Goal: Check status: Check status

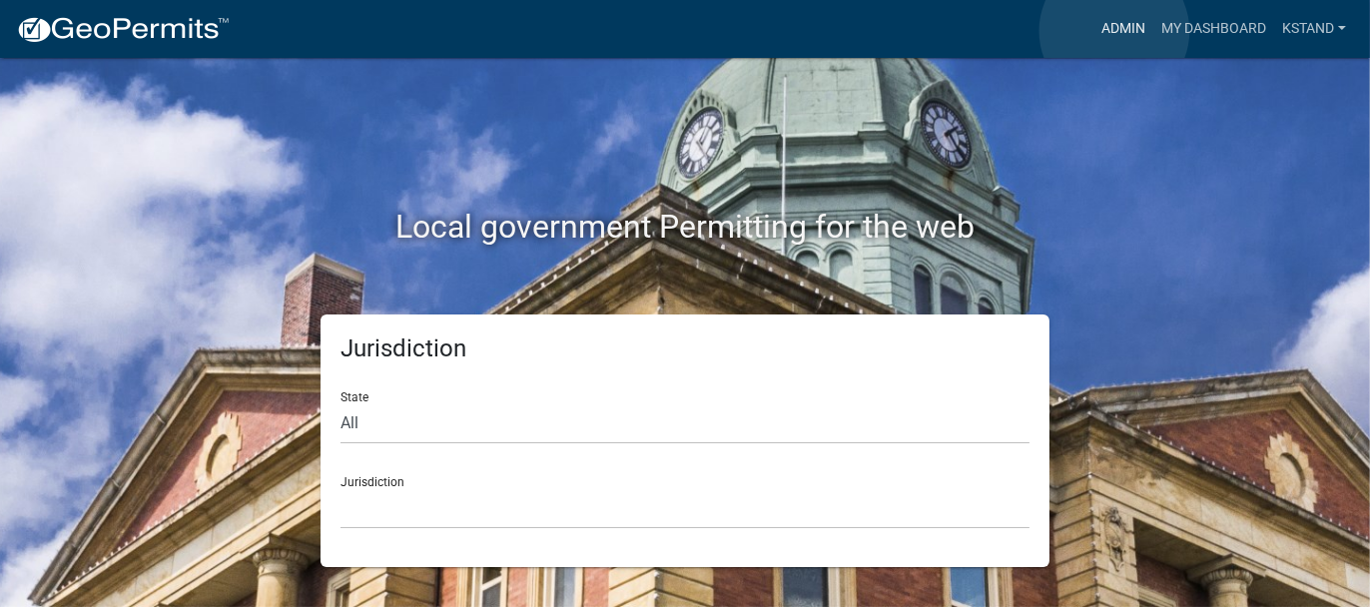
click at [1115, 31] on link "Admin" at bounding box center [1124, 29] width 60 height 38
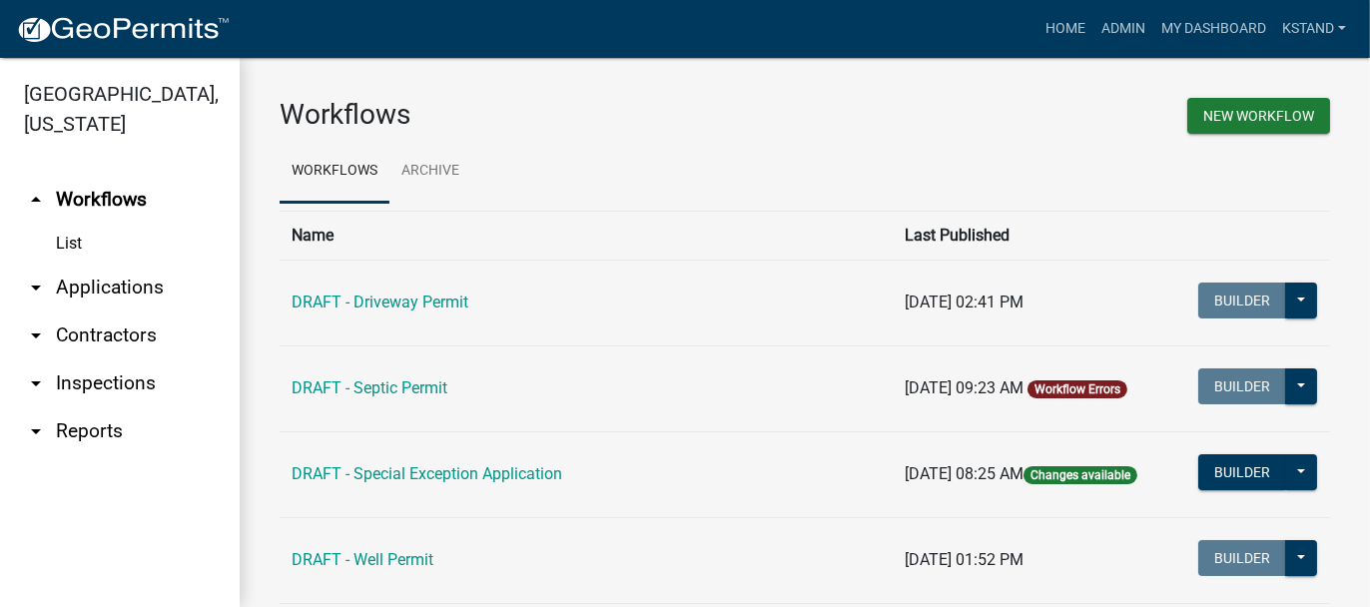
click at [112, 288] on link "arrow_drop_down Applications" at bounding box center [120, 288] width 240 height 48
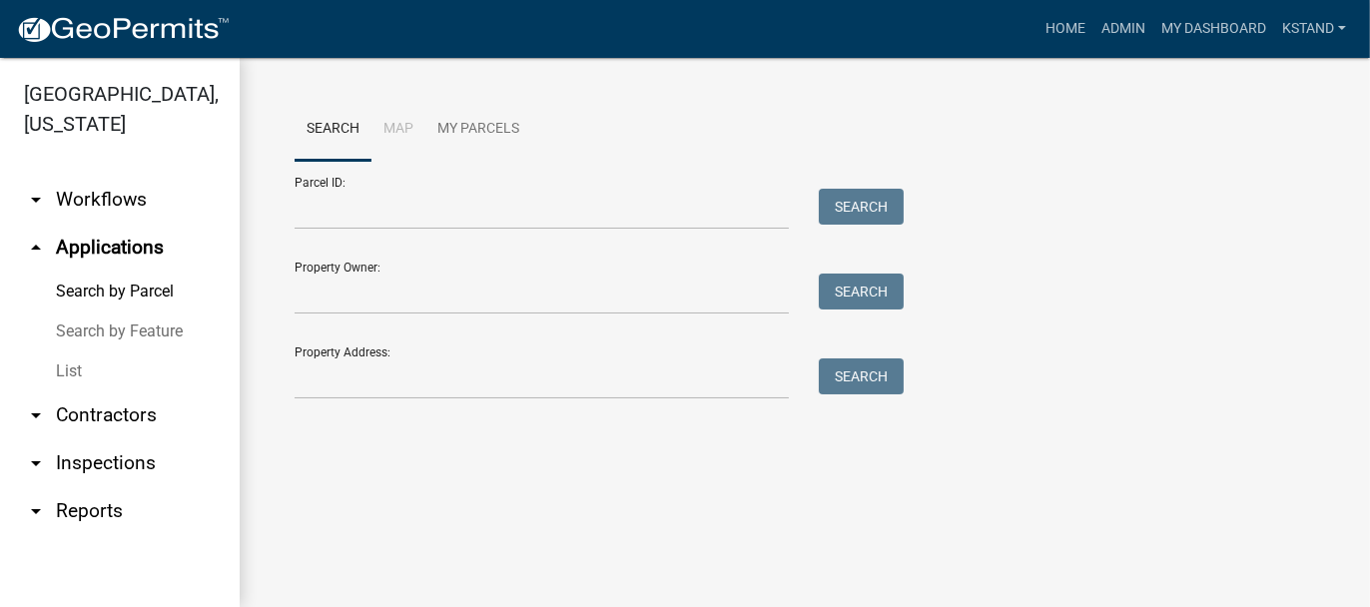
click at [76, 372] on link "List" at bounding box center [120, 372] width 240 height 40
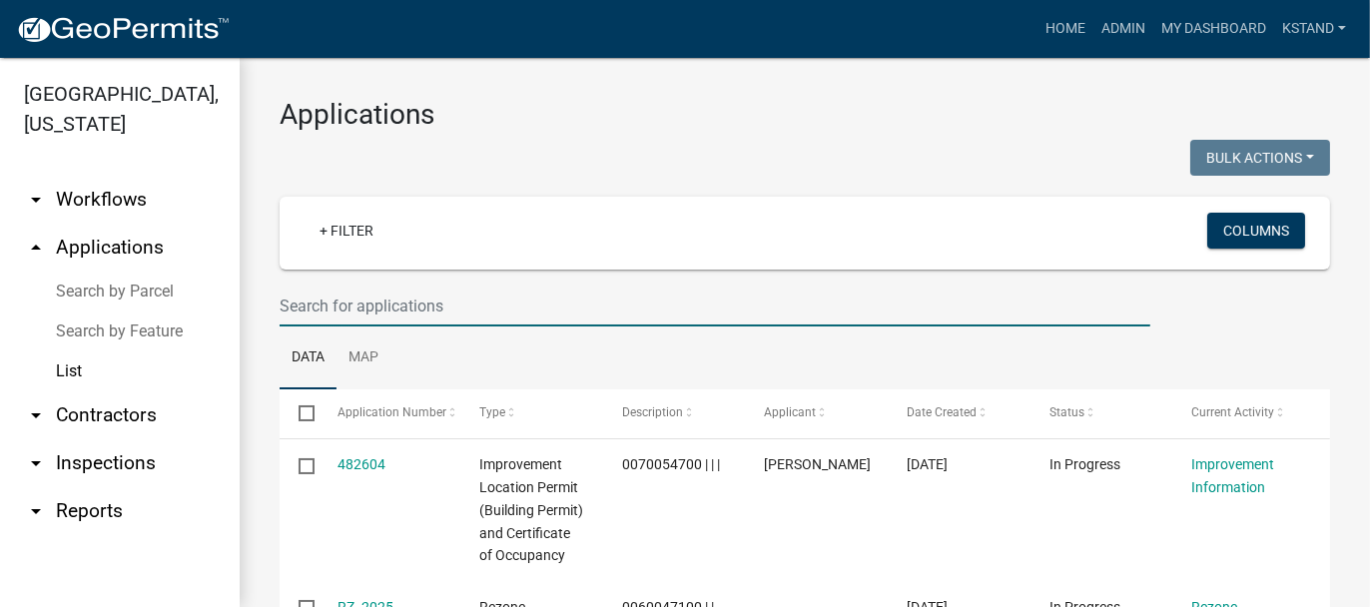
click at [300, 299] on input "text" at bounding box center [715, 306] width 871 height 41
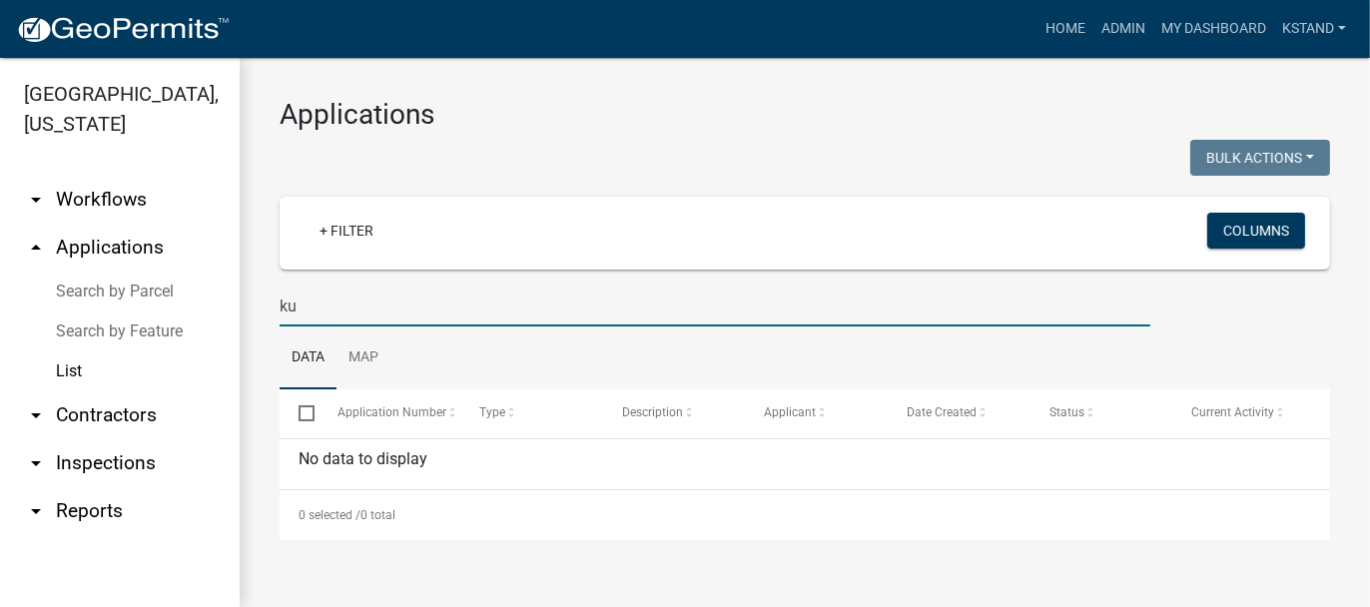
type input "k"
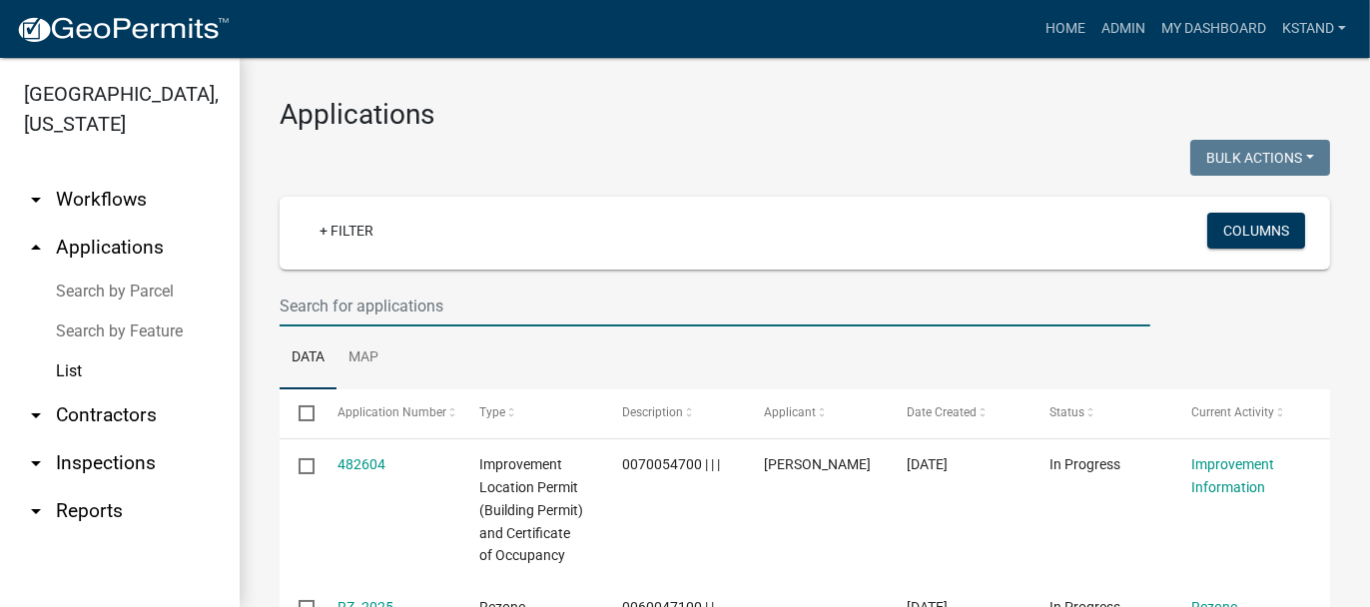
click at [338, 296] on input "text" at bounding box center [715, 306] width 871 height 41
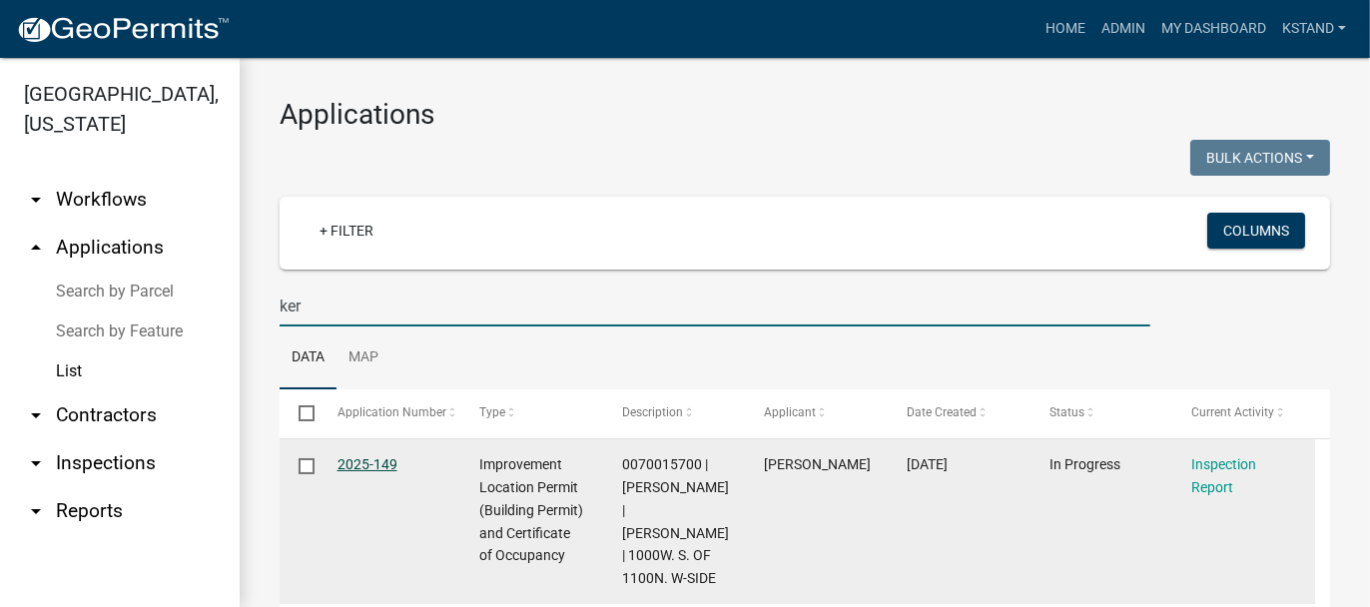
type input "ker"
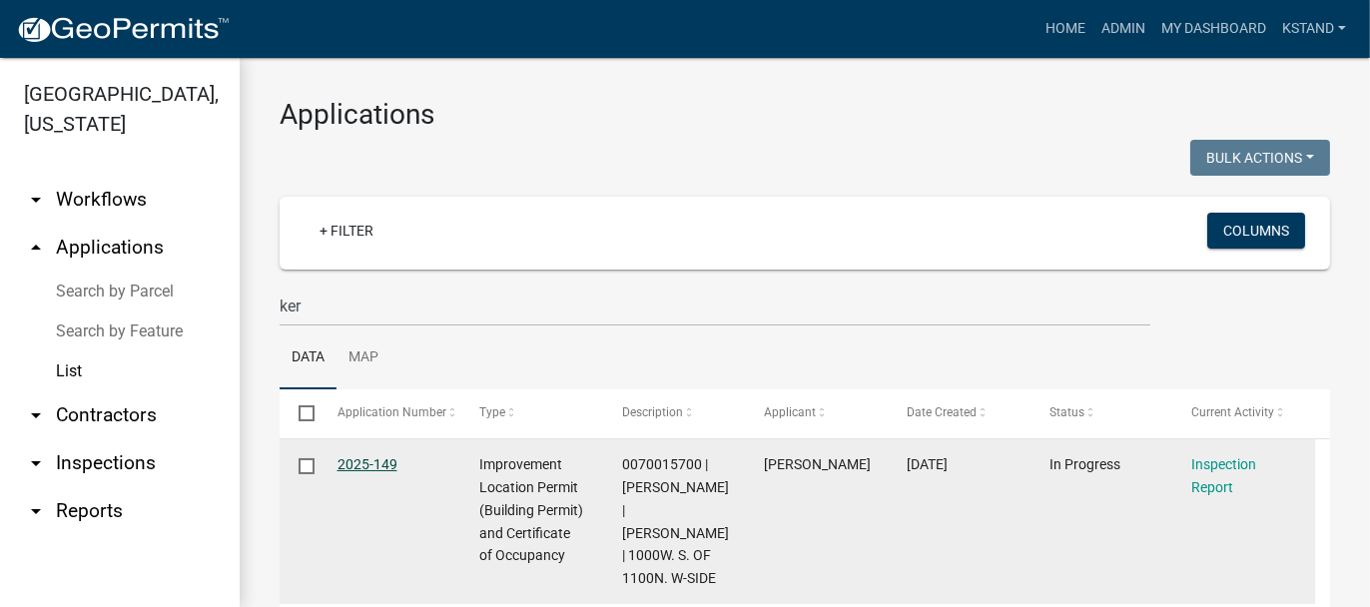
click at [382, 464] on link "2025-149" at bounding box center [368, 464] width 60 height 16
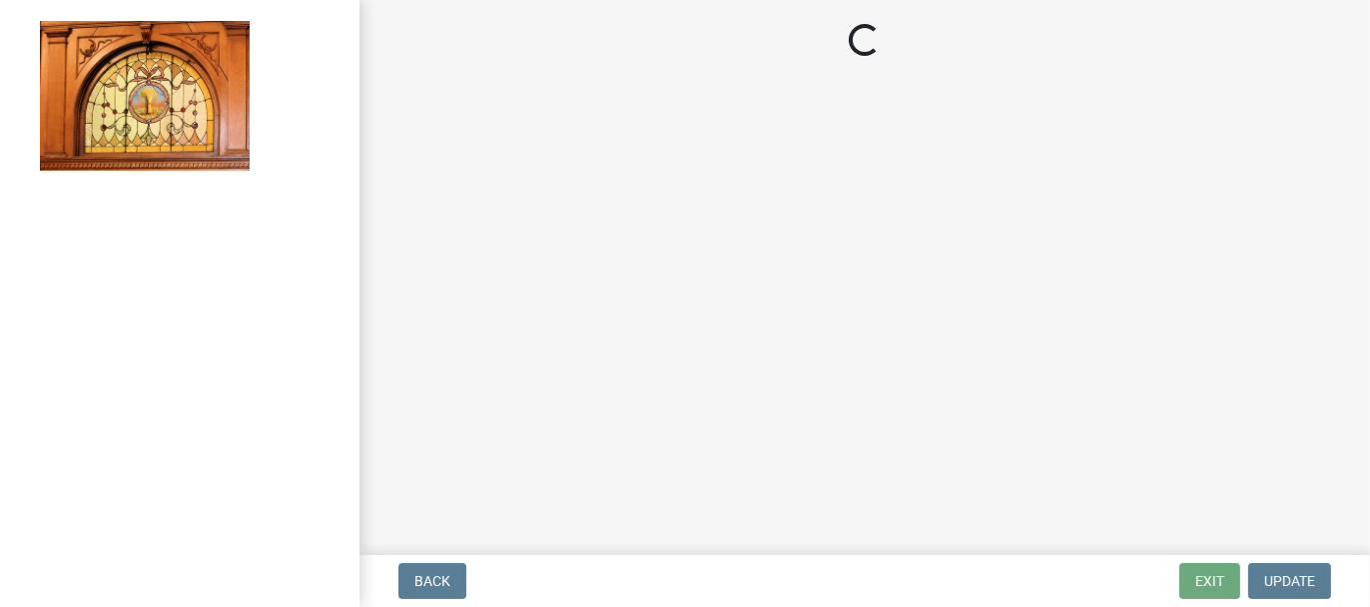
select select "62bb873c-c571-4454-ac8a-8c216551e2a3"
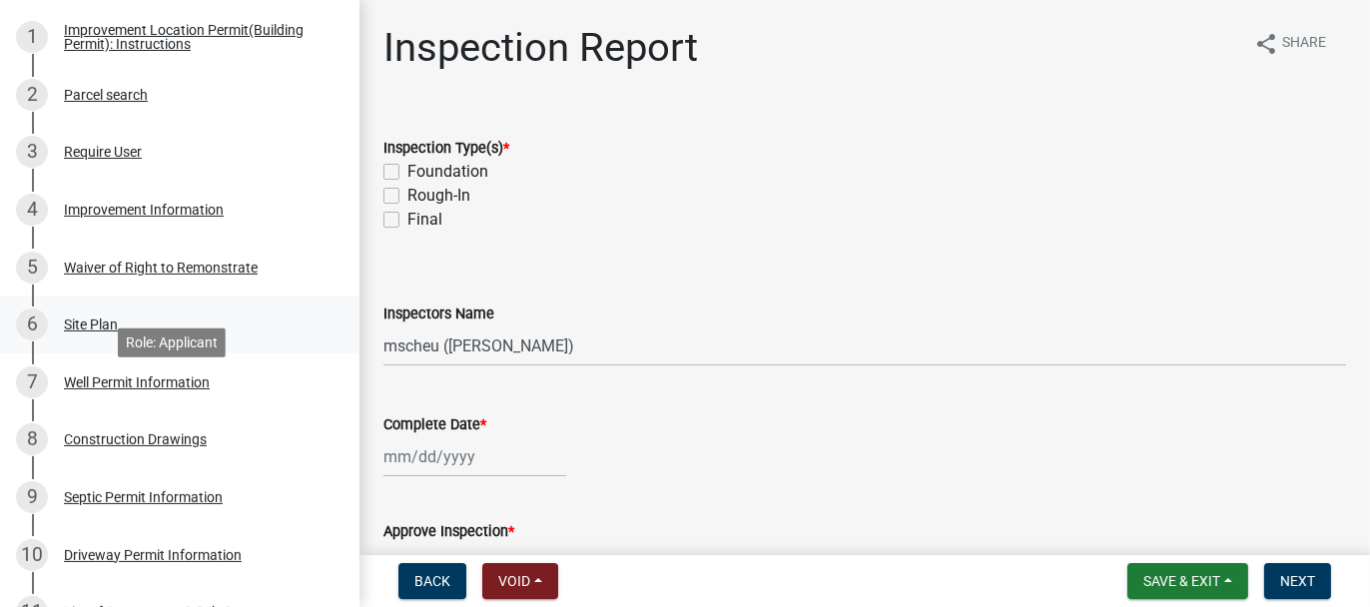
scroll to position [400, 0]
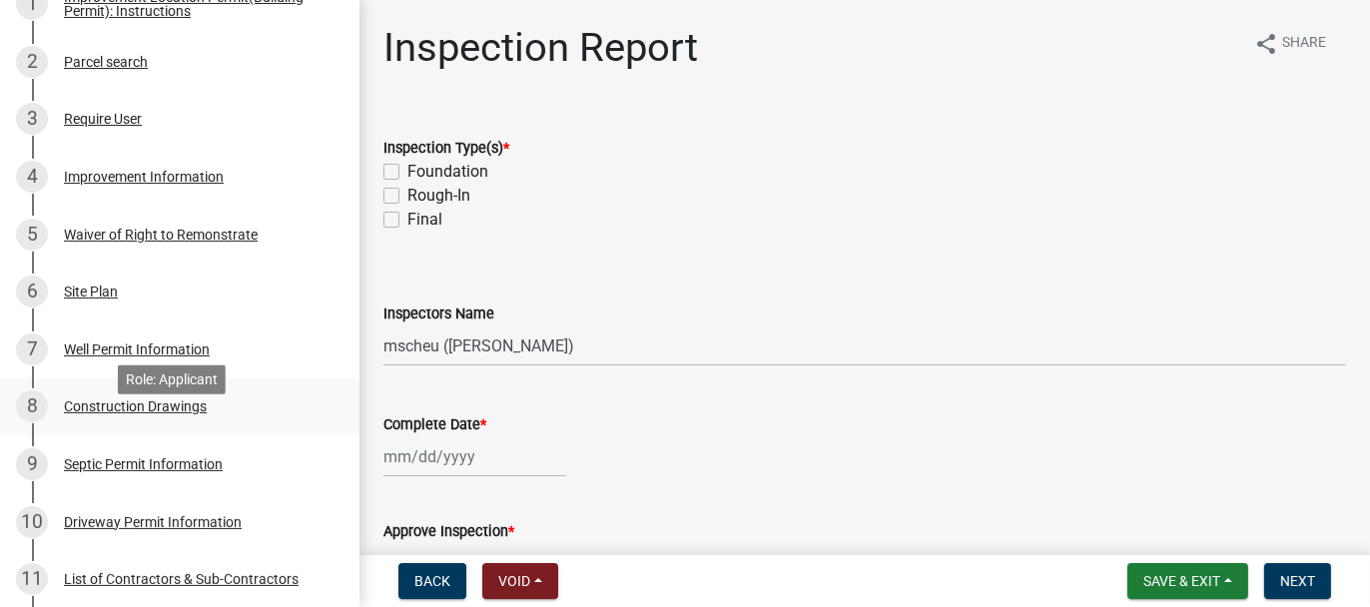
click at [70, 414] on div "Construction Drawings" at bounding box center [135, 407] width 143 height 14
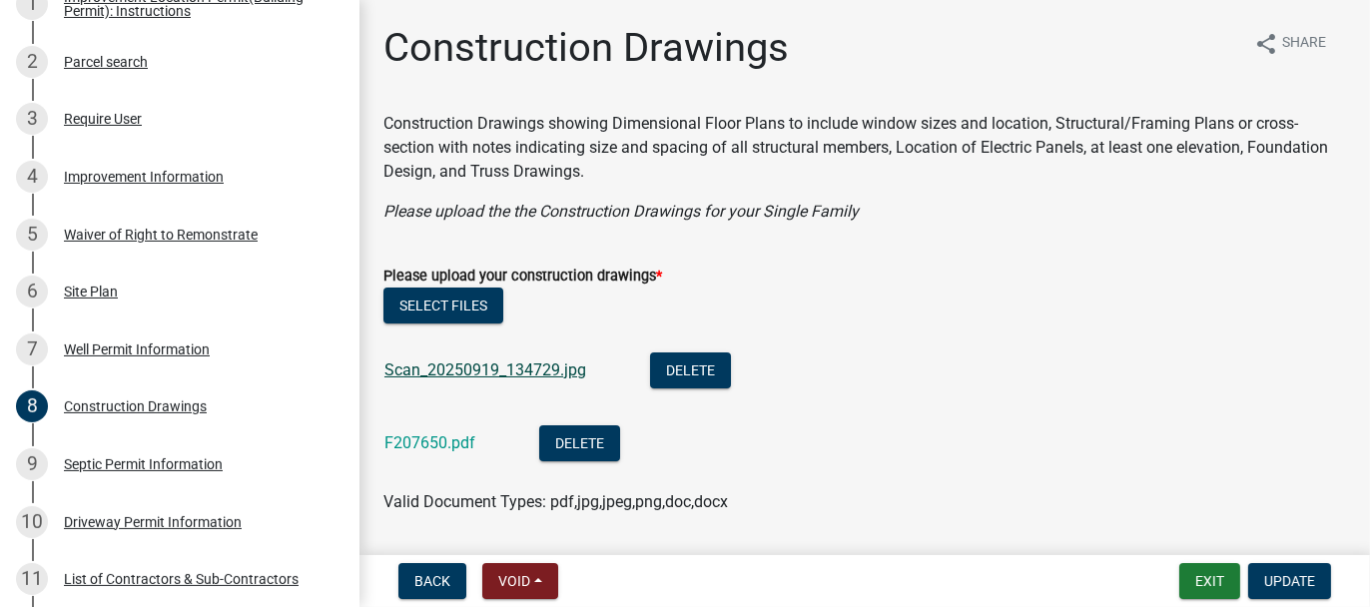
click at [429, 365] on link "Scan_20250919_134729.jpg" at bounding box center [486, 370] width 202 height 19
click at [1203, 583] on button "Exit" at bounding box center [1210, 581] width 61 height 36
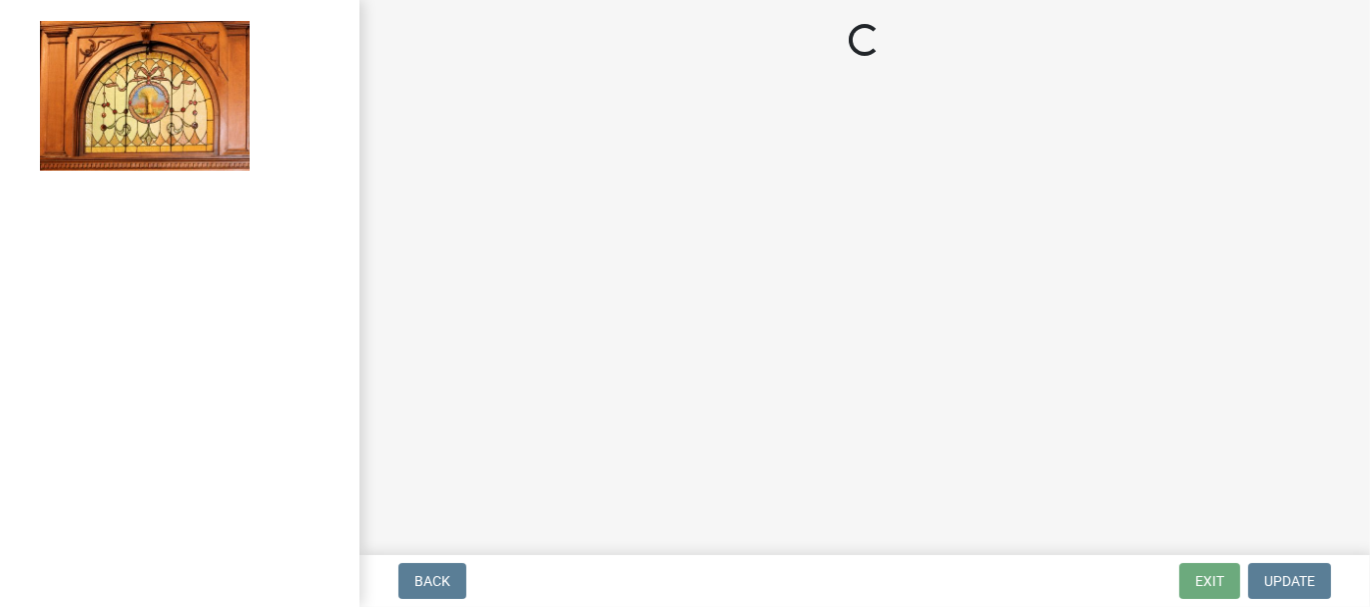
select select "62bb873c-c571-4454-ac8a-8c216551e2a3"
